Goal: Register for event/course: Register for event/course

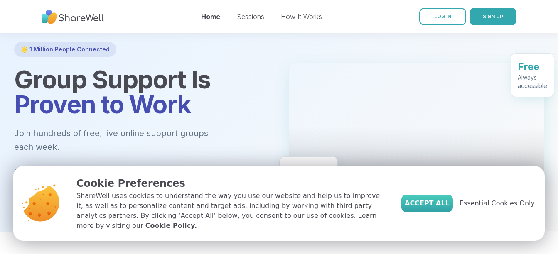
click at [423, 198] on span "Accept All" at bounding box center [426, 203] width 45 height 10
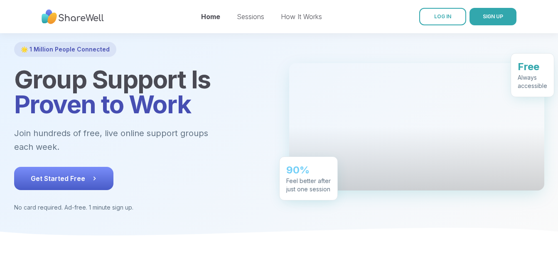
click at [97, 184] on span "Get Started Free" at bounding box center [64, 179] width 66 height 10
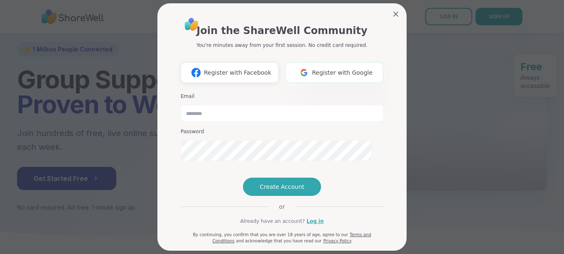
click at [326, 77] on span "Register with Google" at bounding box center [342, 73] width 61 height 9
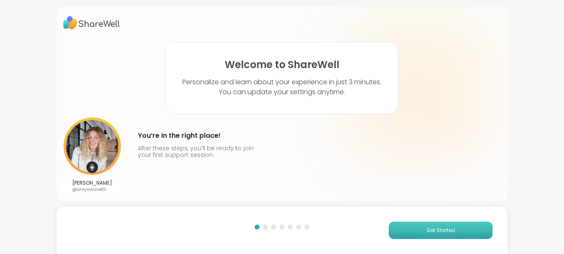
click at [426, 229] on span "Get Started" at bounding box center [440, 230] width 29 height 7
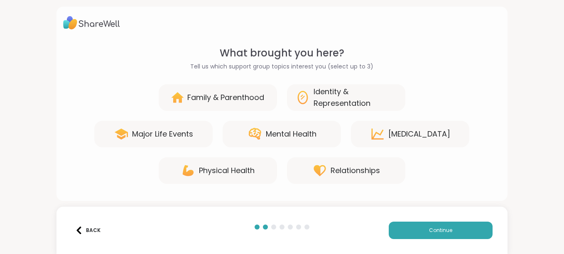
click at [251, 103] on div "Family & Parenthood" at bounding box center [225, 98] width 77 height 12
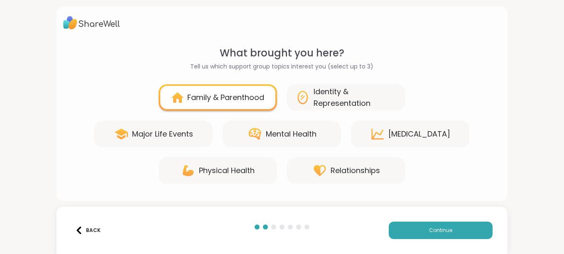
click at [301, 140] on div "Mental Health" at bounding box center [291, 134] width 51 height 12
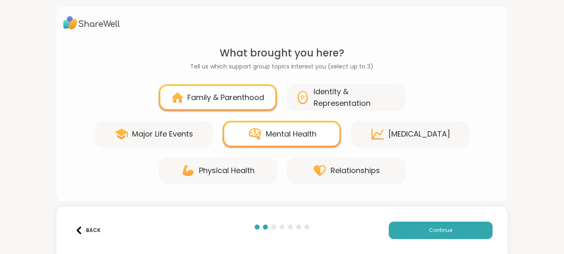
click at [361, 109] on div "Identity & Representation" at bounding box center [355, 97] width 83 height 23
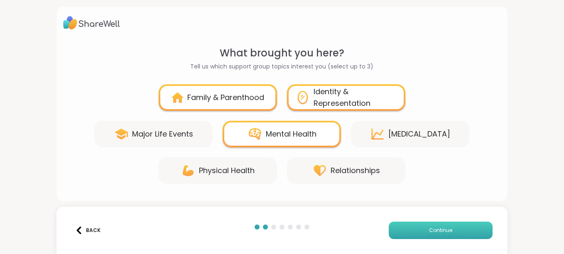
click at [426, 232] on button "Continue" at bounding box center [441, 230] width 104 height 17
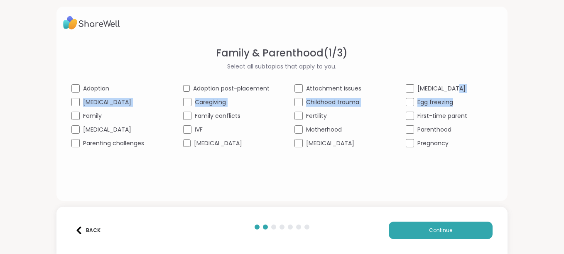
drag, startPoint x: 491, startPoint y: 105, endPoint x: 495, endPoint y: 126, distance: 20.7
click at [495, 126] on div "Family & Parenthood ( 1 / 3 ) Select all subtopics that apply to you. Adoption …" at bounding box center [281, 104] width 451 height 194
drag, startPoint x: 495, startPoint y: 126, endPoint x: 485, endPoint y: 102, distance: 26.1
click at [485, 93] on div "[MEDICAL_DATA]" at bounding box center [449, 88] width 86 height 9
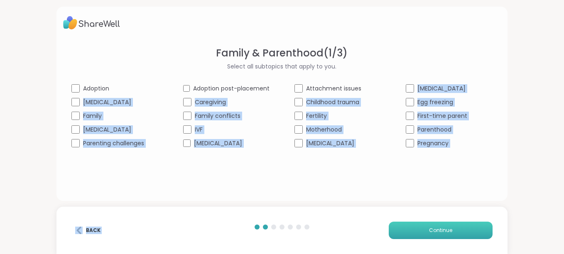
scroll to position [31, 0]
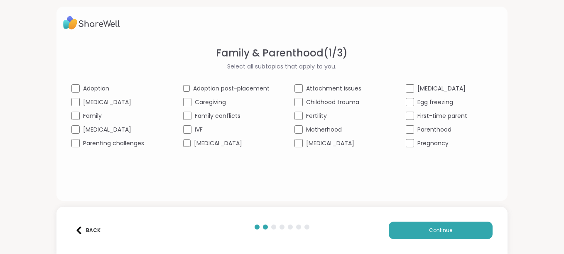
drag, startPoint x: 380, startPoint y: 95, endPoint x: 380, endPoint y: 85, distance: 10.0
click at [380, 85] on div "Family & Parenthood ( 1 / 3 ) Select all subtopics that apply to you. Adoption …" at bounding box center [282, 97] width 438 height 102
click at [98, 227] on div "Back" at bounding box center [87, 230] width 25 height 7
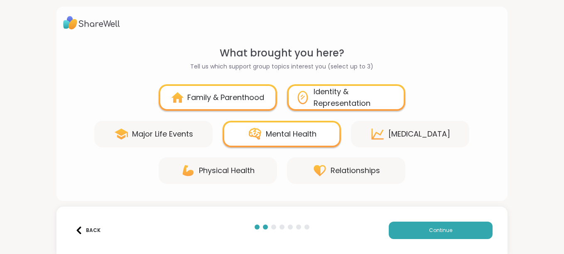
click at [162, 130] on div "Major Life Events" at bounding box center [162, 134] width 61 height 12
click at [158, 130] on div "Major Life Events" at bounding box center [162, 134] width 61 height 12
click at [233, 92] on div "Family & Parenthood" at bounding box center [225, 98] width 77 height 12
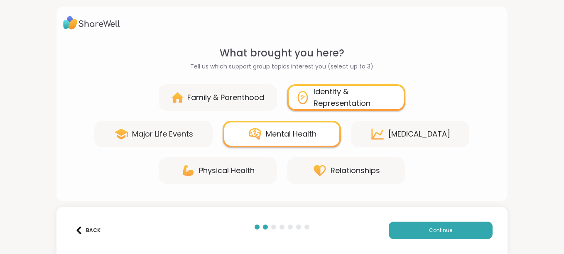
click at [192, 128] on div "Major Life Events" at bounding box center [162, 134] width 61 height 12
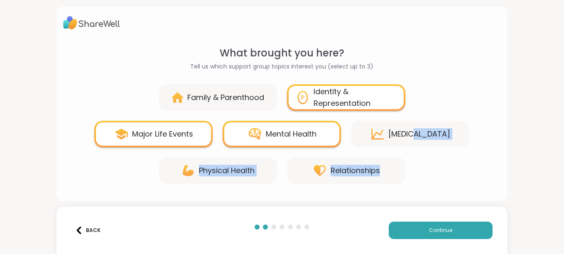
scroll to position [44, 0]
drag, startPoint x: 415, startPoint y: 153, endPoint x: 426, endPoint y: 153, distance: 10.8
click at [426, 153] on div "Family & Parenthood Identity & Representation Major Life Events Mental Health […" at bounding box center [282, 134] width 438 height 100
click at [412, 225] on button "Continue" at bounding box center [441, 230] width 104 height 17
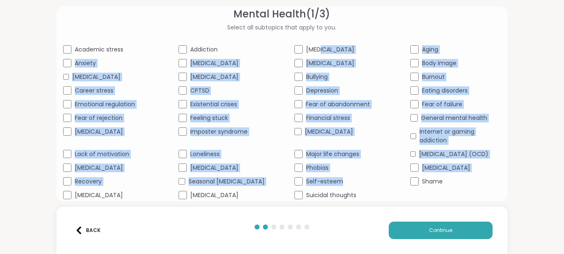
scroll to position [171, 0]
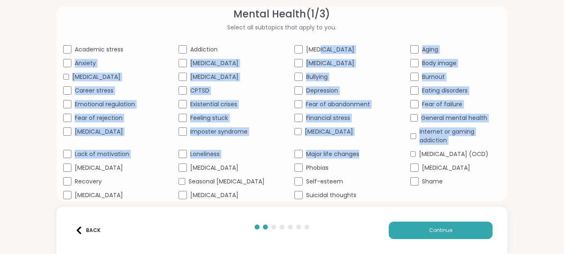
drag, startPoint x: 377, startPoint y: 81, endPoint x: 384, endPoint y: 92, distance: 13.2
click at [384, 92] on div "Mental Health ( 1 / 3 ) Select all subtopics that apply to you. Academic stress…" at bounding box center [282, 103] width 438 height 193
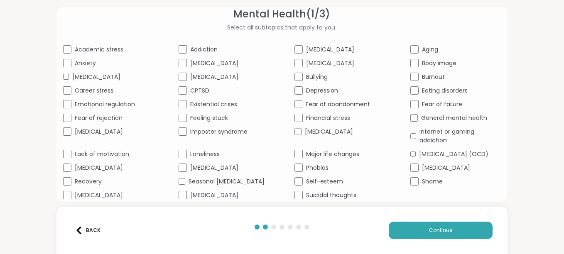
click at [506, 180] on div "Mental Health ( 1 / 3 ) Select all subtopics that apply to you. Academic stress…" at bounding box center [282, 127] width 564 height 254
click at [429, 227] on span "Continue" at bounding box center [440, 230] width 23 height 7
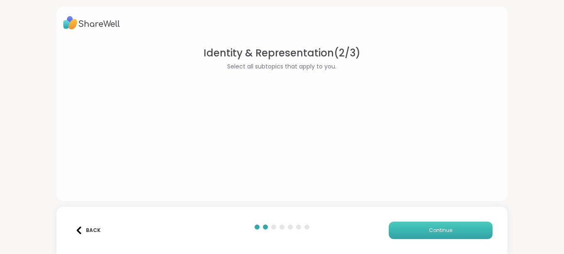
scroll to position [0, 0]
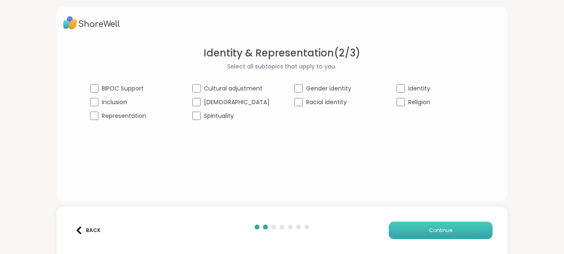
click at [416, 223] on button "Continue" at bounding box center [441, 230] width 104 height 17
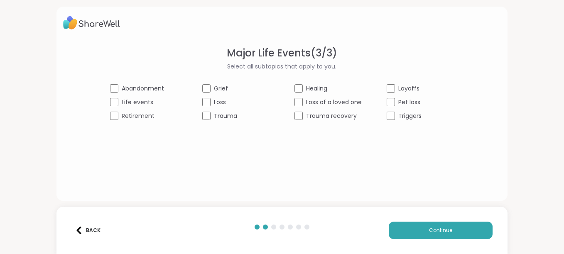
click at [214, 107] on span "Loss" at bounding box center [220, 102] width 12 height 9
click at [406, 120] on div "Triggers" at bounding box center [420, 116] width 67 height 9
click at [429, 227] on span "Continue" at bounding box center [440, 230] width 23 height 7
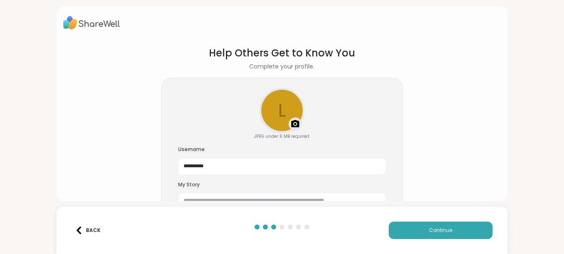
drag, startPoint x: 452, startPoint y: 101, endPoint x: 485, endPoint y: 173, distance: 79.0
click at [485, 173] on section "**********" at bounding box center [282, 129] width 438 height 181
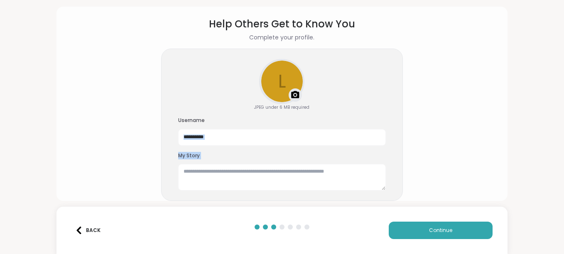
scroll to position [84, 0]
drag, startPoint x: 365, startPoint y: 114, endPoint x: 378, endPoint y: 115, distance: 13.3
click at [378, 115] on div "**********" at bounding box center [282, 125] width 242 height 153
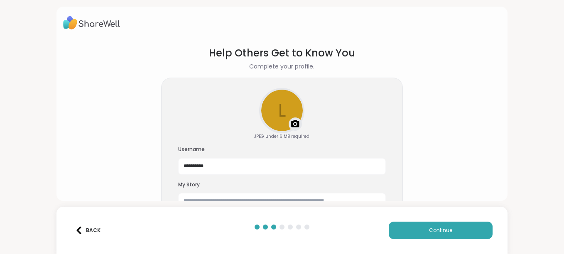
drag, startPoint x: 449, startPoint y: 136, endPoint x: 400, endPoint y: -21, distance: 164.4
click at [400, 0] on html "**********" at bounding box center [282, 127] width 564 height 254
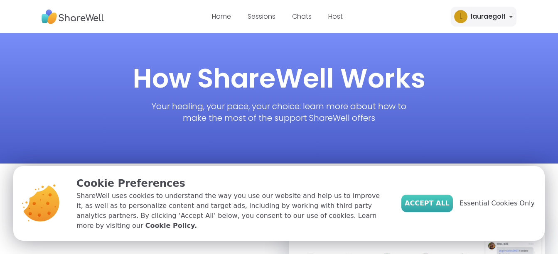
click at [410, 198] on span "Accept All" at bounding box center [426, 203] width 45 height 10
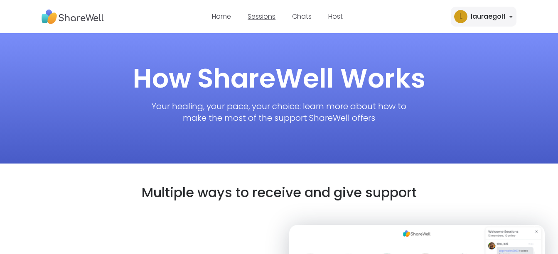
click at [256, 12] on link "Sessions" at bounding box center [261, 17] width 28 height 10
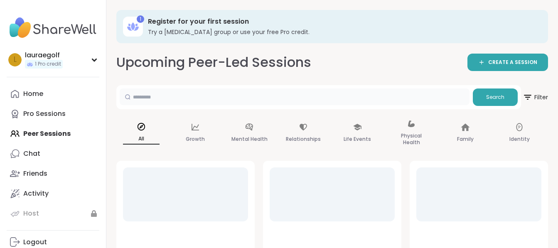
click at [206, 105] on input "text" at bounding box center [295, 96] width 350 height 17
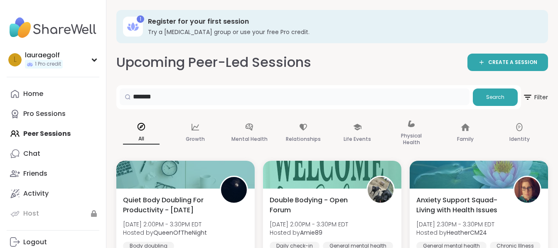
type input "*******"
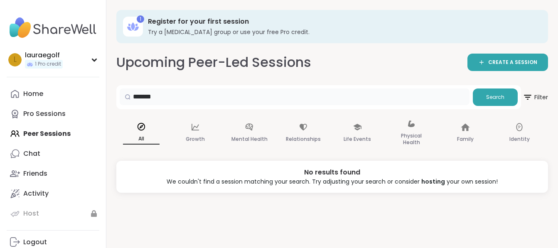
drag, startPoint x: 206, startPoint y: 113, endPoint x: 166, endPoint y: 113, distance: 40.7
click at [166, 105] on div "*******" at bounding box center [295, 96] width 350 height 17
click at [218, 105] on input "*******" at bounding box center [295, 96] width 350 height 17
